Goal: Task Accomplishment & Management: Manage account settings

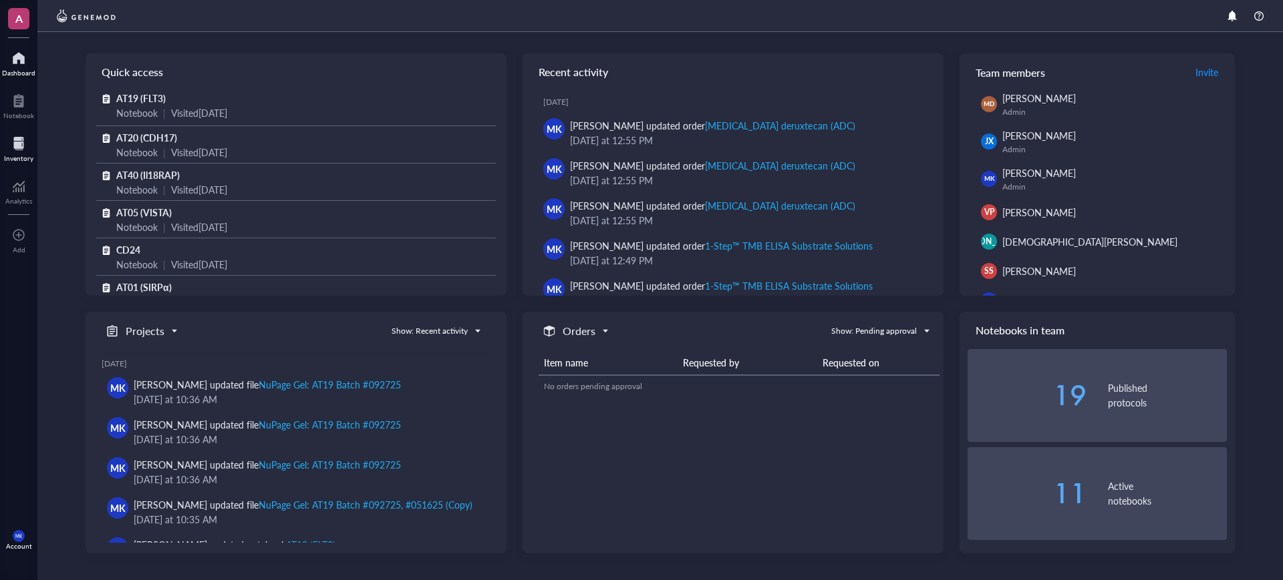
click at [24, 146] on div at bounding box center [18, 143] width 29 height 21
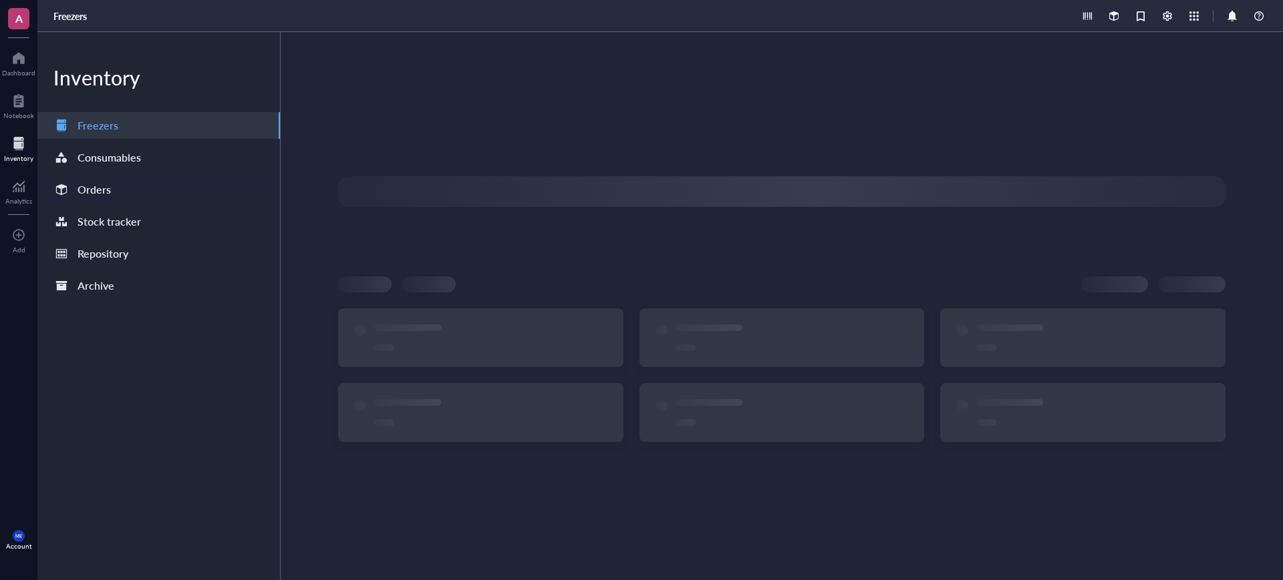
click at [133, 182] on div "Orders" at bounding box center [158, 189] width 242 height 27
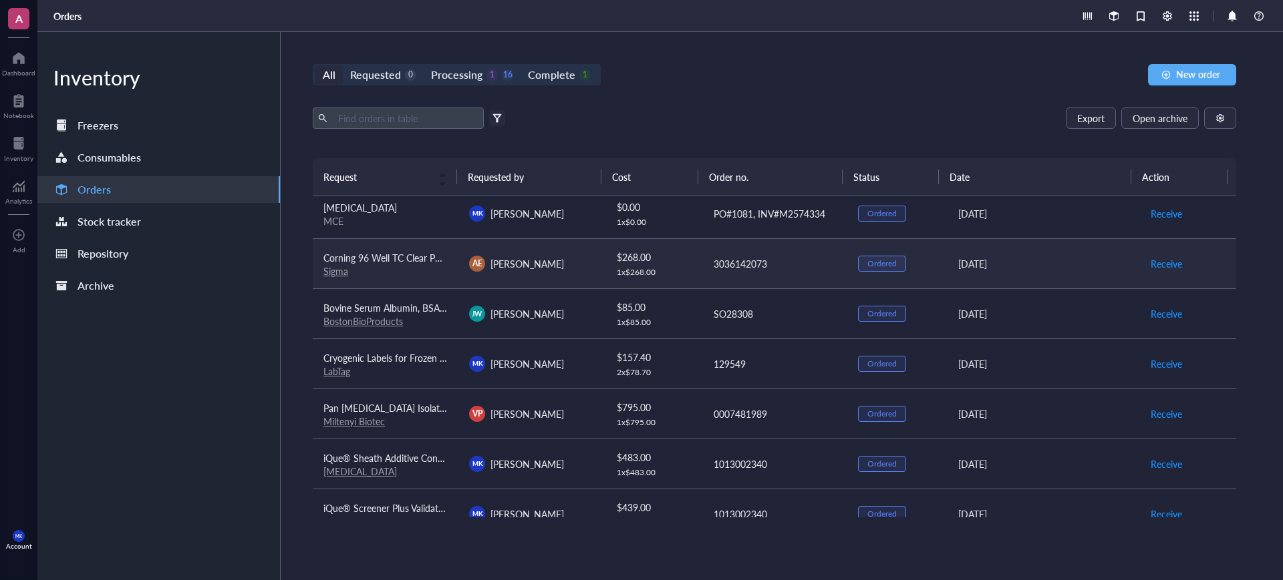
scroll to position [83, 0]
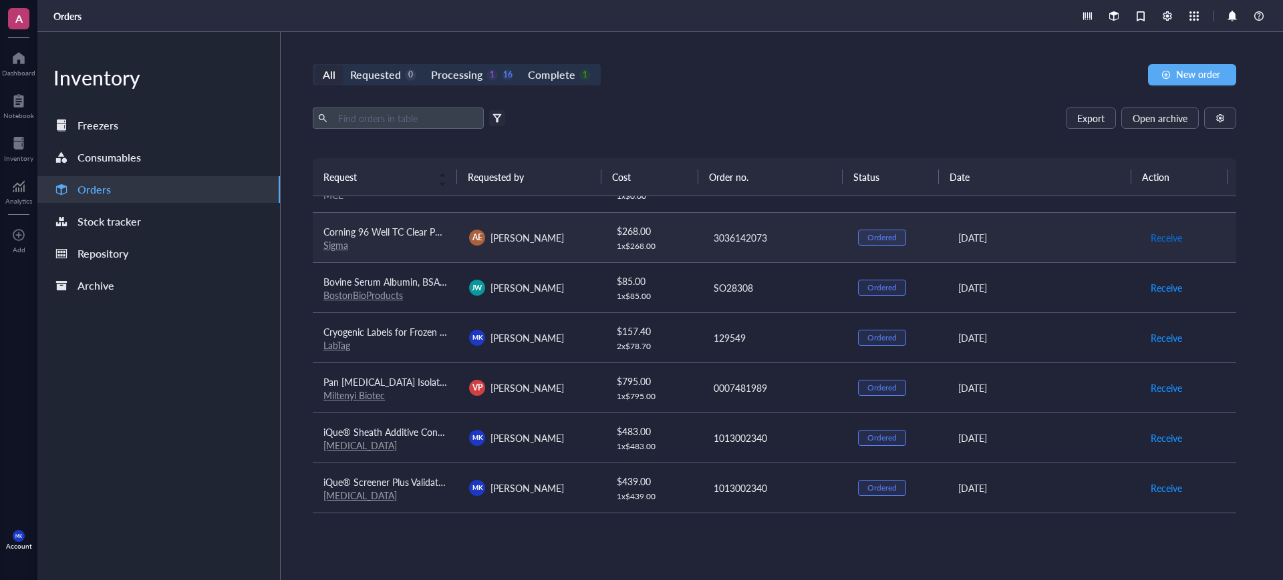
click at [1150, 236] on span "Receive" at bounding box center [1165, 237] width 31 height 15
click at [1152, 387] on span "Receive" at bounding box center [1165, 388] width 31 height 15
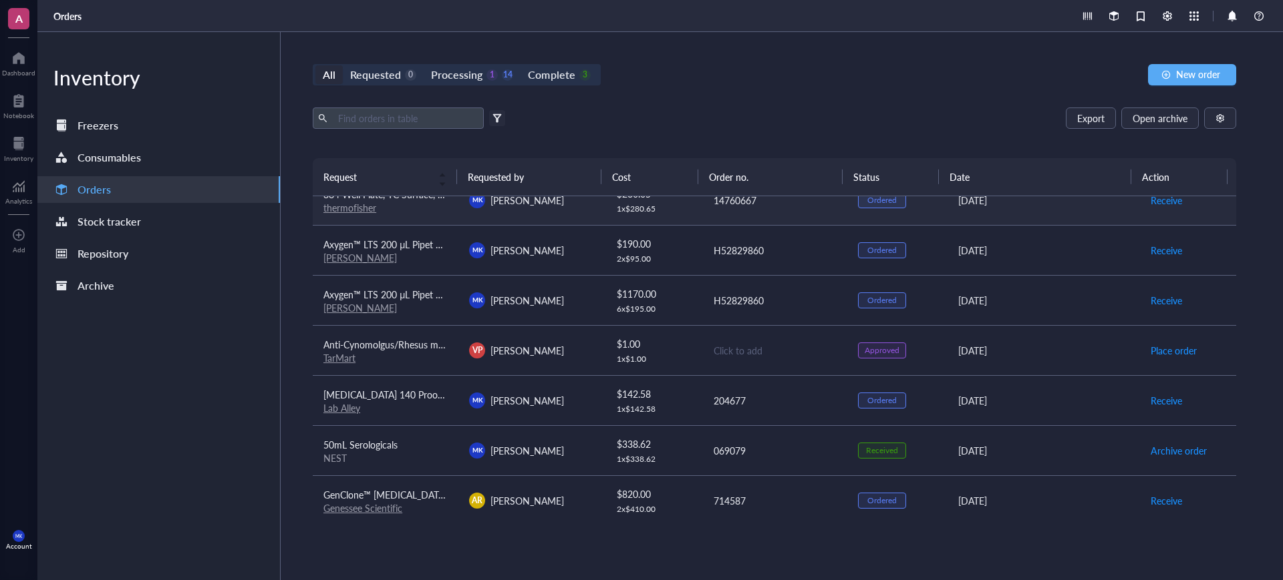
scroll to position [501, 0]
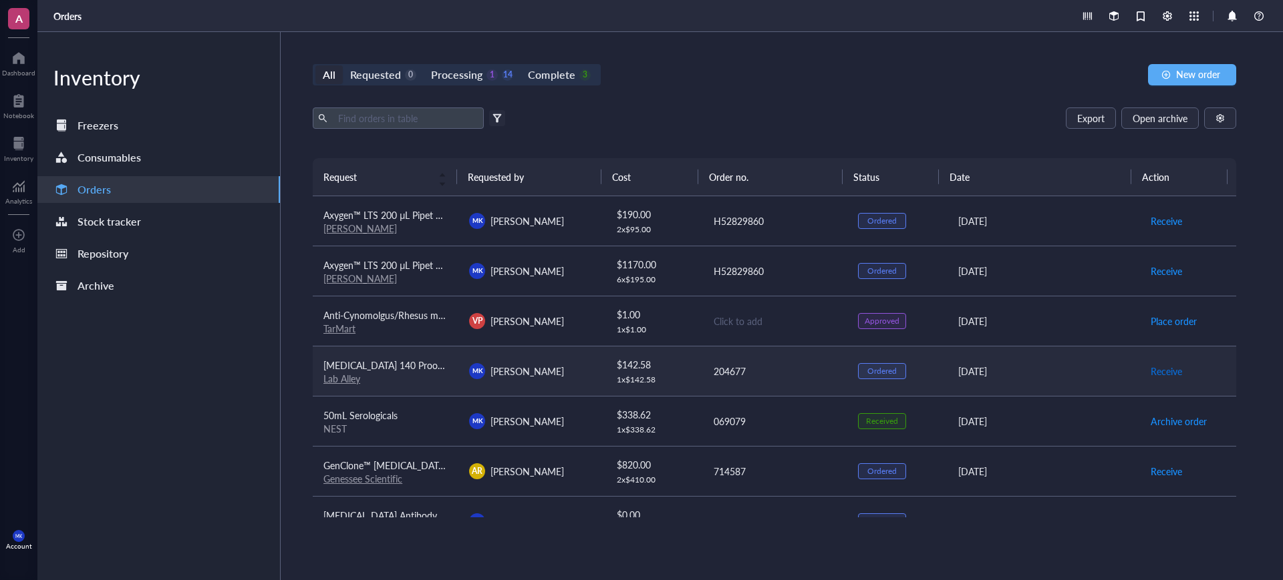
click at [1150, 368] on span "Receive" at bounding box center [1165, 371] width 31 height 15
click at [536, 75] on div "Complete" at bounding box center [551, 74] width 47 height 19
click at [520, 65] on input "Complete 4" at bounding box center [520, 65] width 0 height 0
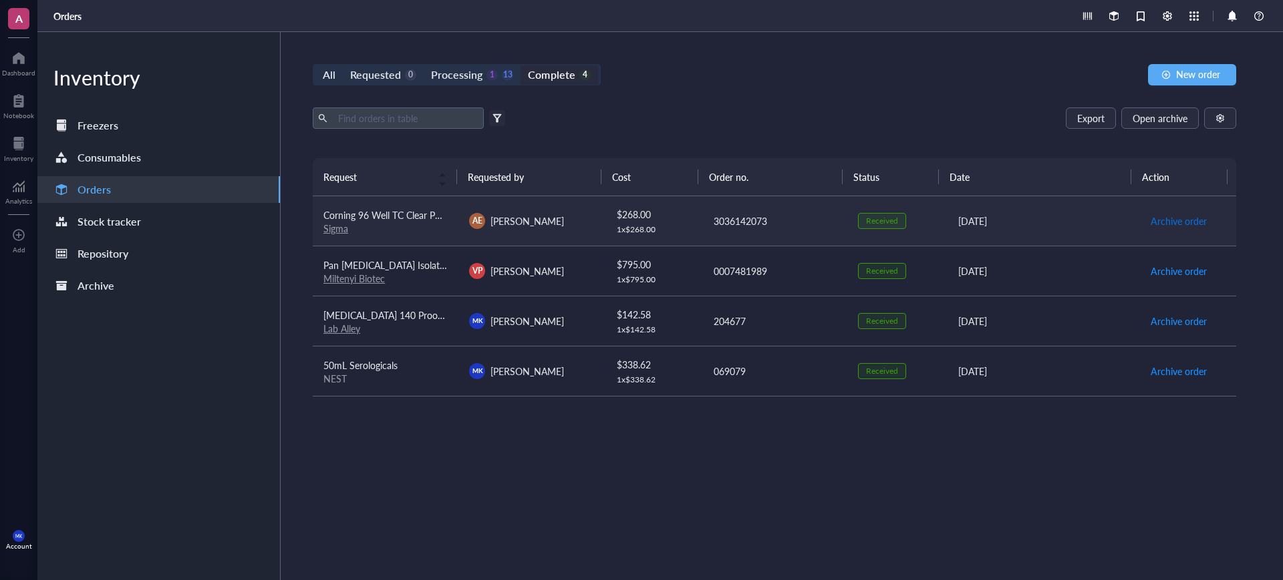
click at [1164, 220] on span "Archive order" at bounding box center [1178, 221] width 56 height 15
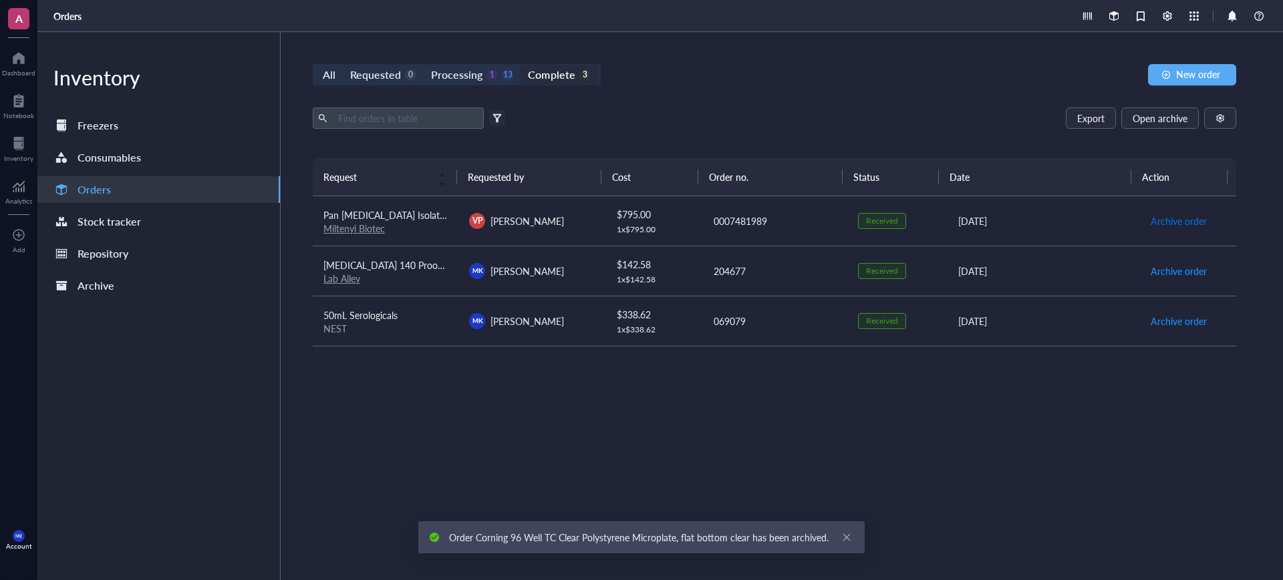
click at [1164, 220] on span "Archive order" at bounding box center [1178, 221] width 56 height 15
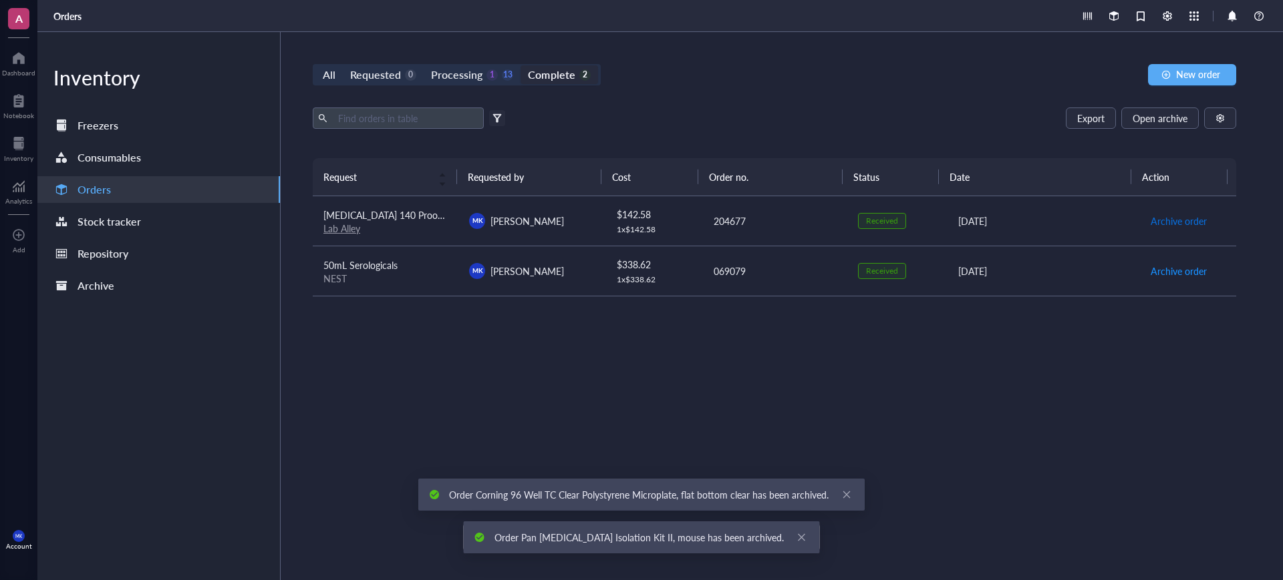
click at [1164, 220] on span "Archive order" at bounding box center [1178, 221] width 56 height 15
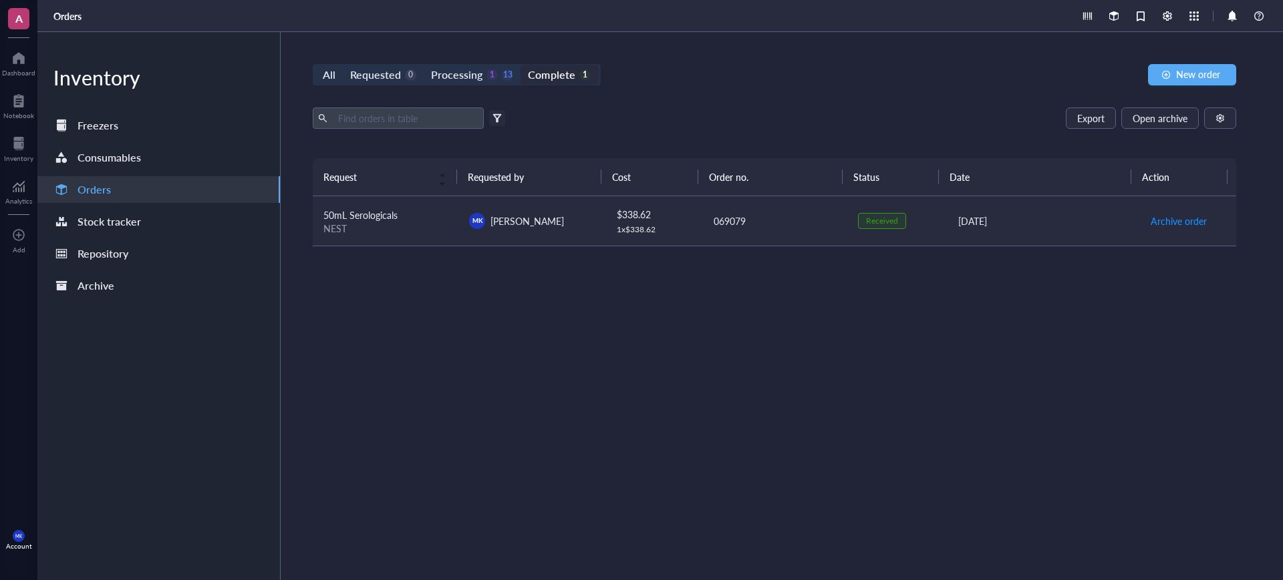
click at [1162, 232] on td "Archive order" at bounding box center [1188, 221] width 98 height 50
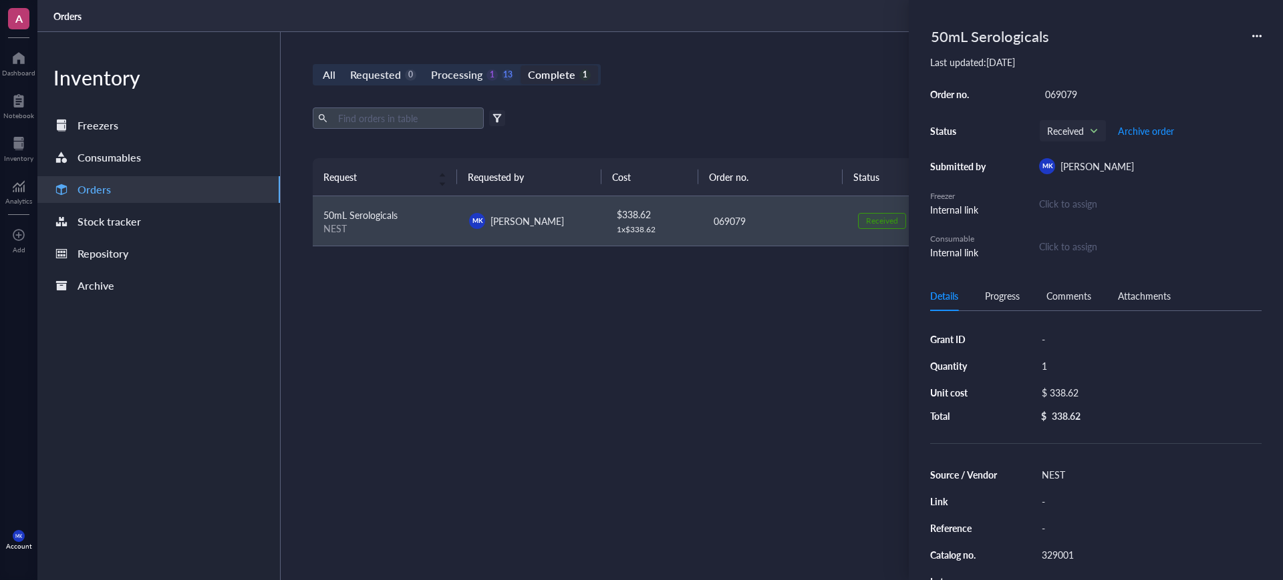
click at [894, 362] on div "Request Requested by Cost Order no. Status Date Action 50mL Serologicals NEST […" at bounding box center [774, 337] width 923 height 359
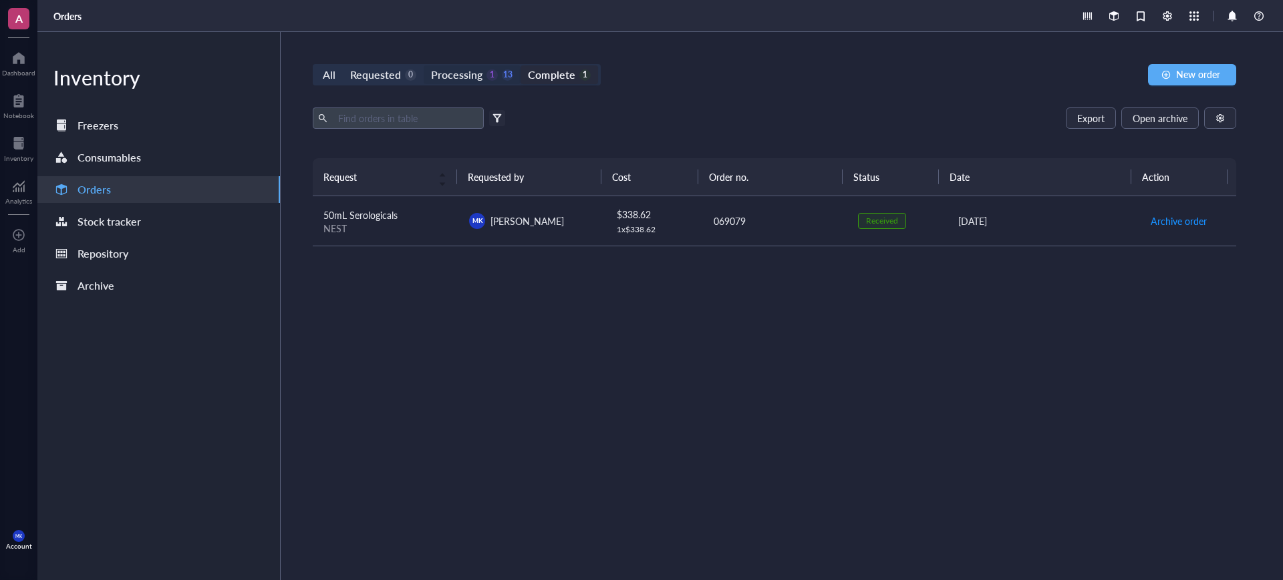
click at [464, 72] on div "Processing" at bounding box center [456, 74] width 51 height 19
click at [424, 65] on input "Processing 1 13" at bounding box center [424, 65] width 0 height 0
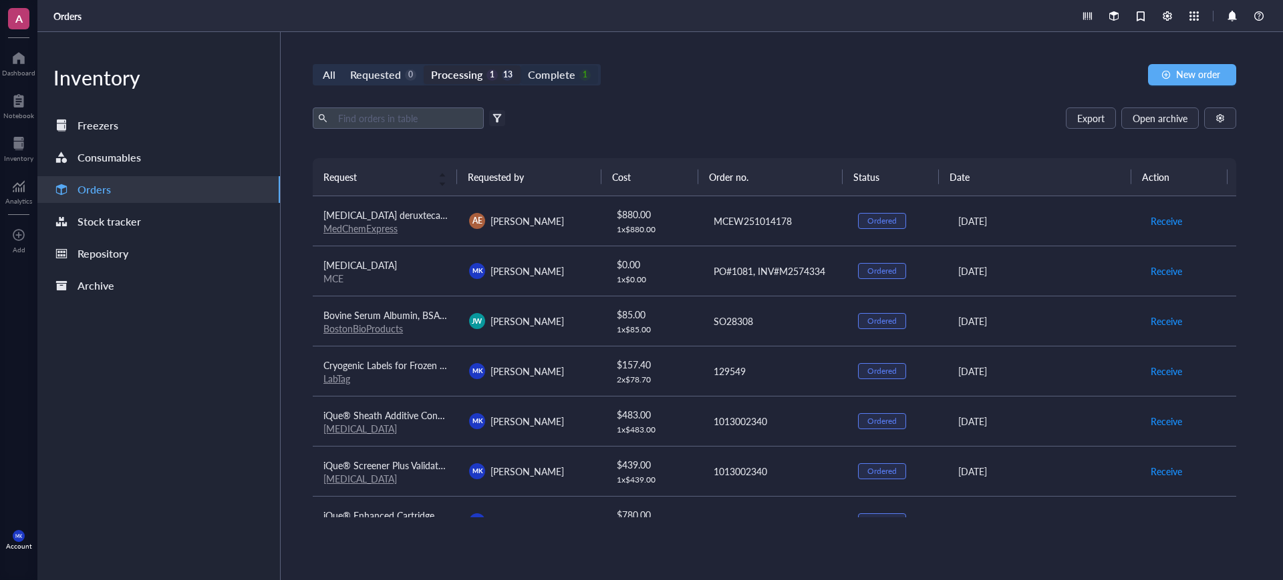
click at [570, 79] on div "Complete" at bounding box center [551, 74] width 47 height 19
click at [520, 65] on input "Complete 1" at bounding box center [520, 65] width 0 height 0
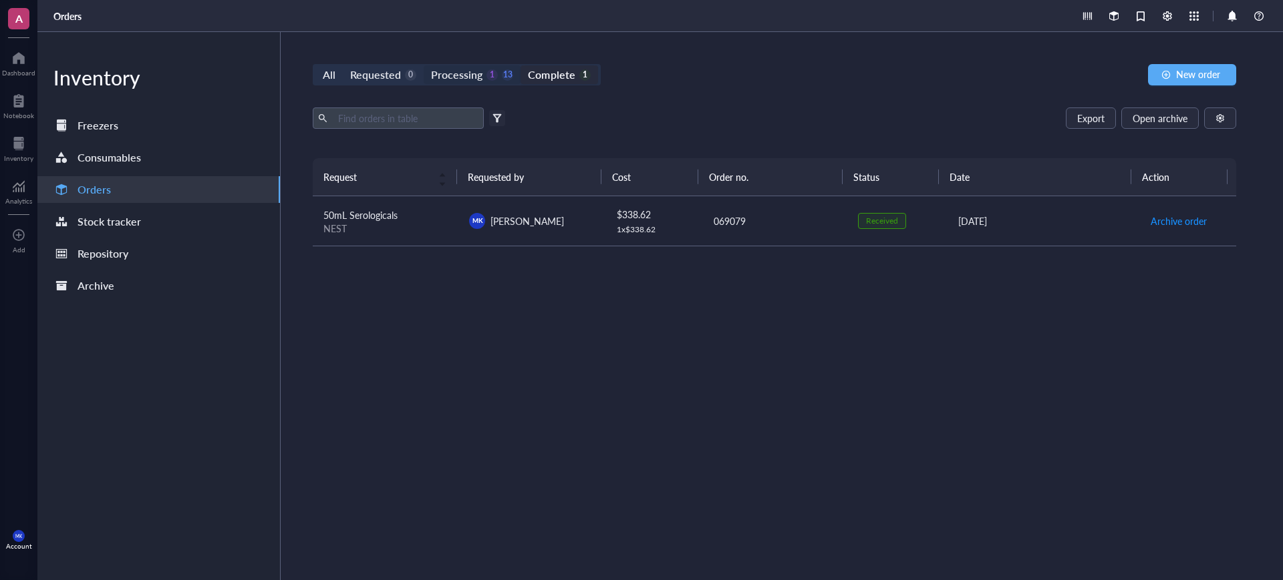
click at [504, 82] on div "Processing 1 13" at bounding box center [472, 74] width 82 height 19
click at [424, 65] on input "Processing 1 13" at bounding box center [424, 65] width 0 height 0
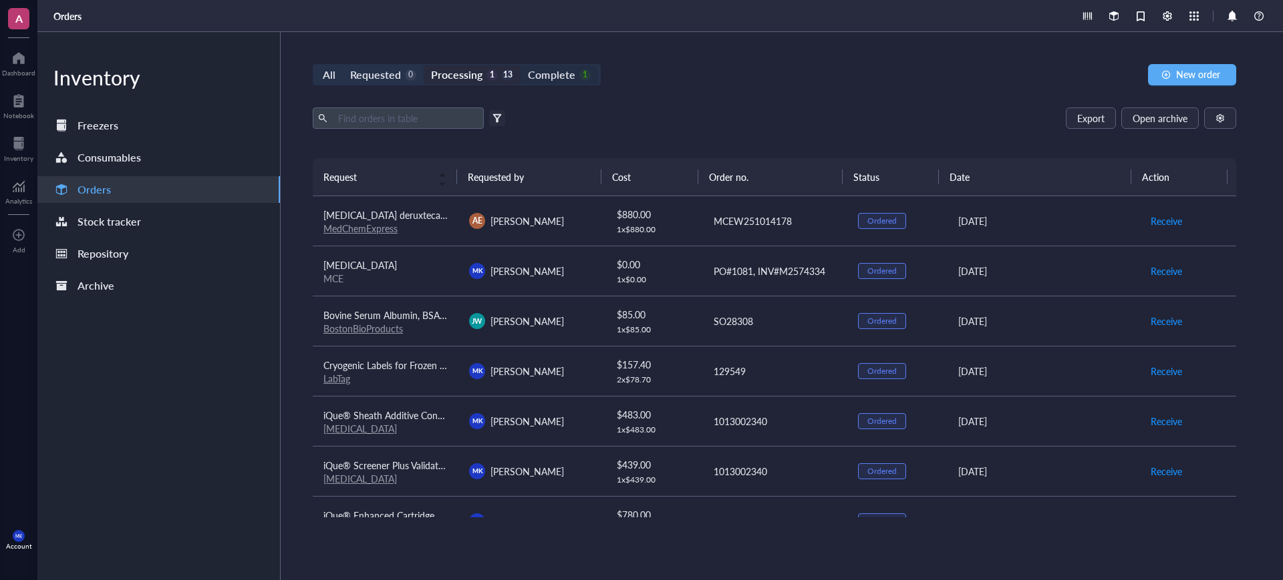
click at [558, 79] on div "Complete" at bounding box center [551, 74] width 47 height 19
click at [520, 65] on input "Complete 1" at bounding box center [520, 65] width 0 height 0
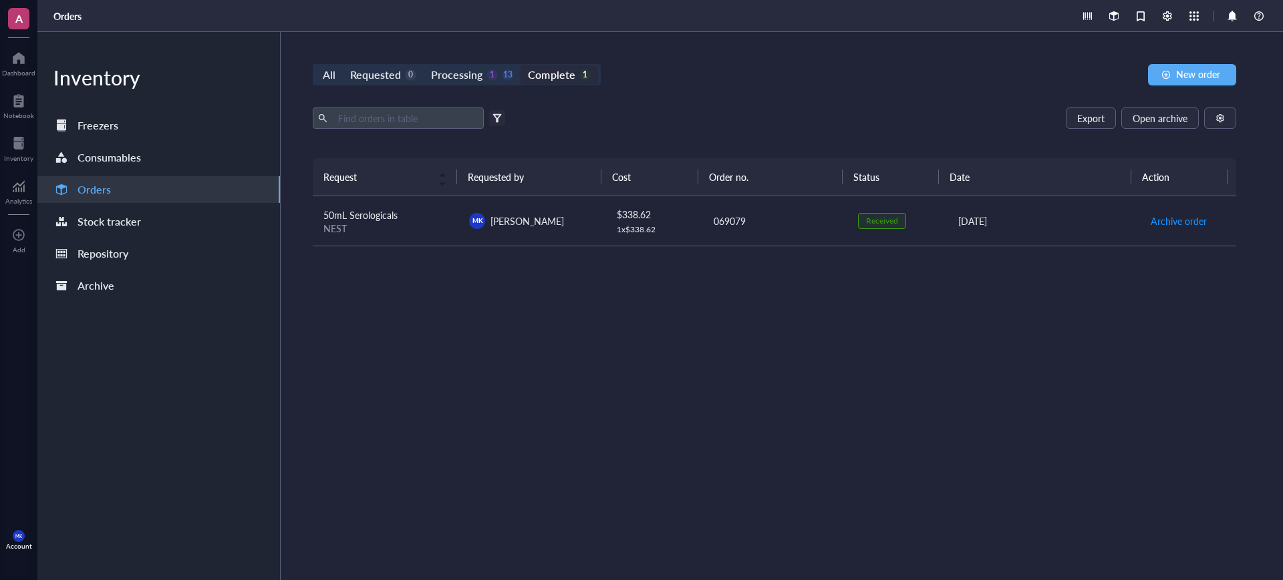
click at [881, 113] on div "Export Open archive" at bounding box center [774, 118] width 923 height 21
click at [808, 116] on div "Export Open archive" at bounding box center [774, 118] width 923 height 21
